Goal: Transaction & Acquisition: Subscribe to service/newsletter

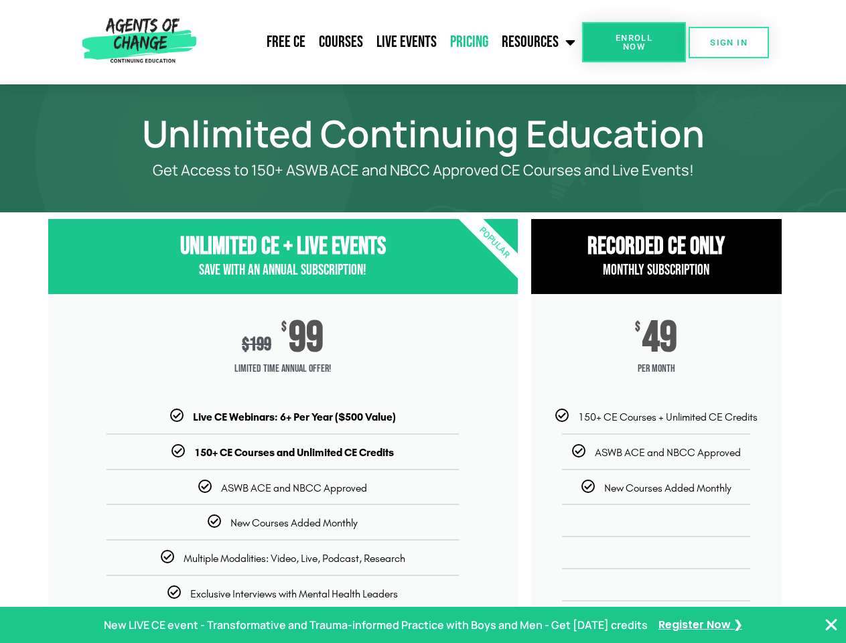
click at [423, 321] on div "$ 199 $ 99 Limited Time Annual Offer!" at bounding box center [283, 351] width 470 height 115
click at [539, 42] on link "Resources" at bounding box center [538, 41] width 87 height 33
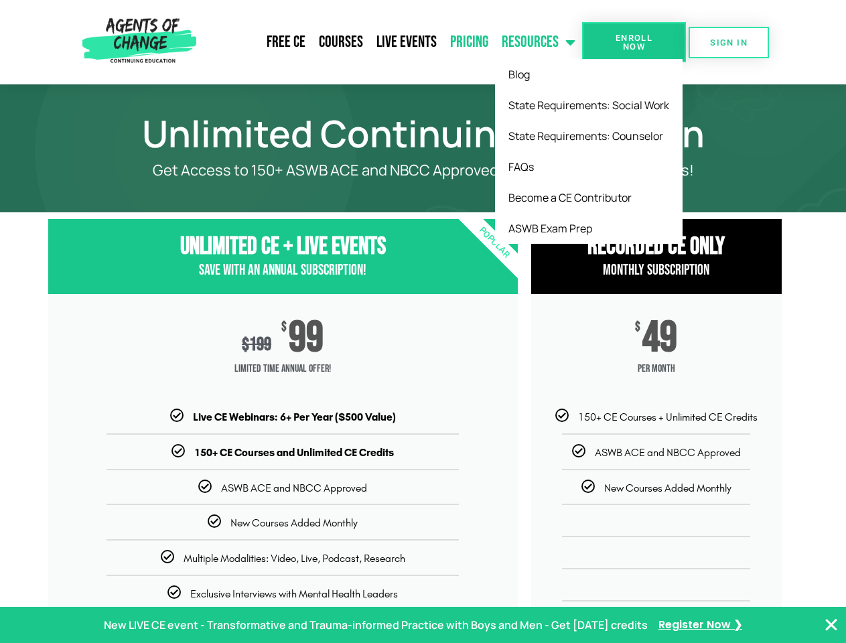
click at [634, 42] on span "Enroll Now" at bounding box center [633, 41] width 61 height 17
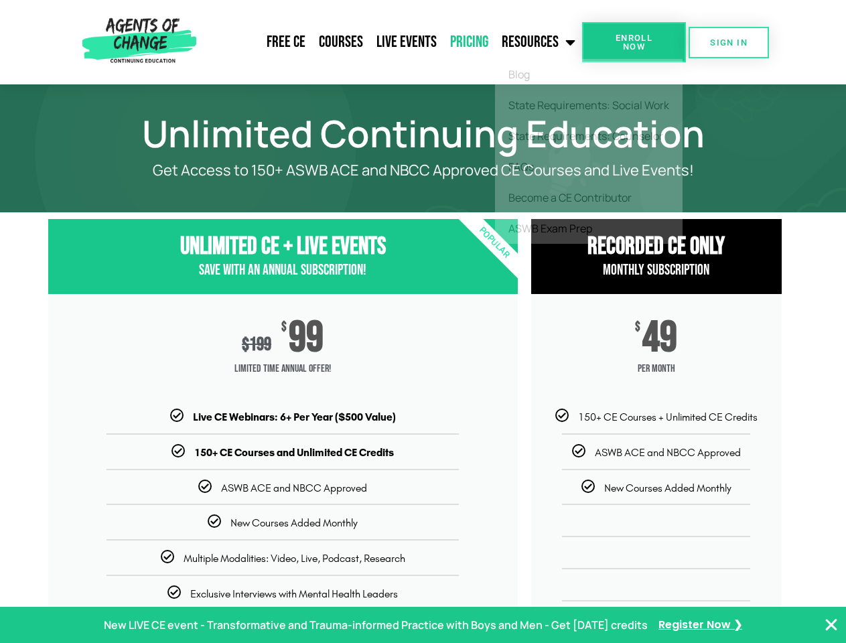
click at [634, 42] on span "Enroll Now" at bounding box center [633, 41] width 61 height 17
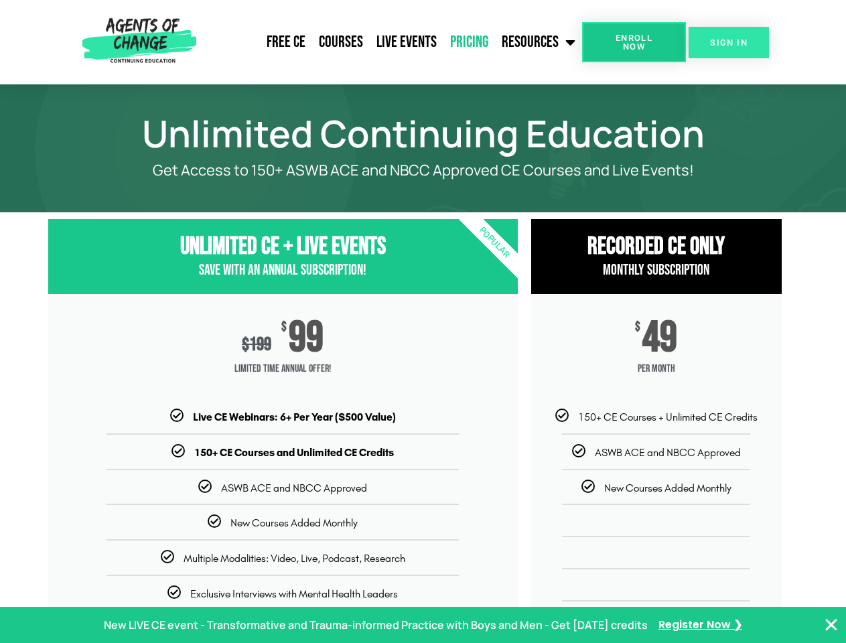
click at [729, 42] on span "SIGN IN" at bounding box center [729, 42] width 38 height 9
click at [423, 625] on p "New LIVE CE event - Transformative and Trauma-informed Practice with Boys and M…" at bounding box center [376, 625] width 544 height 19
click at [831, 625] on icon "Close Banner" at bounding box center [831, 625] width 16 height 16
